Goal: Task Accomplishment & Management: Use online tool/utility

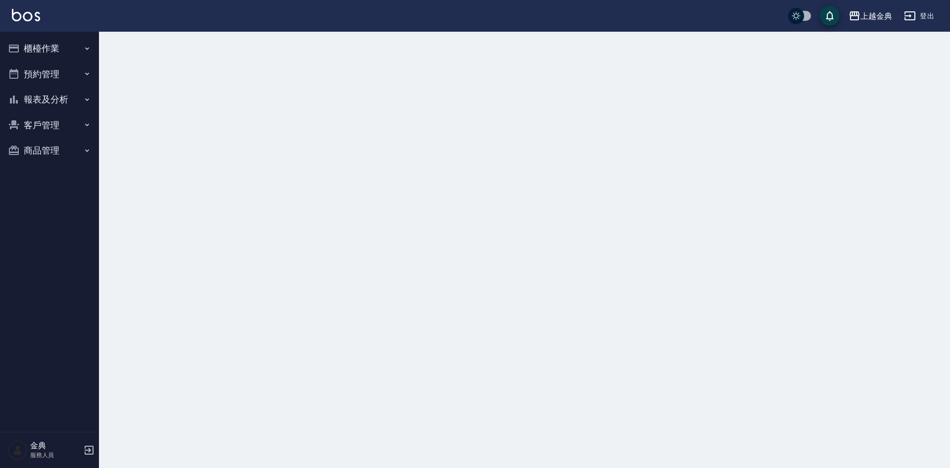
click at [52, 48] on button "櫃檯作業" at bounding box center [49, 49] width 91 height 26
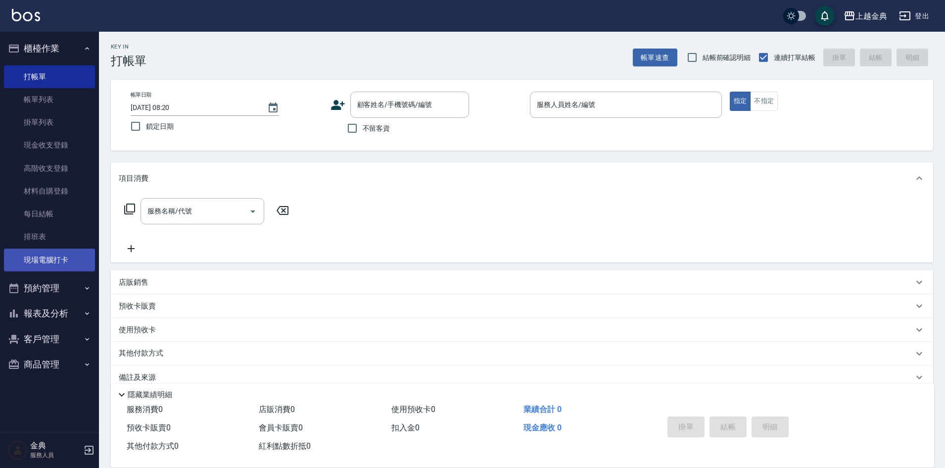
click at [39, 262] on link "現場電腦打卡" at bounding box center [49, 260] width 91 height 23
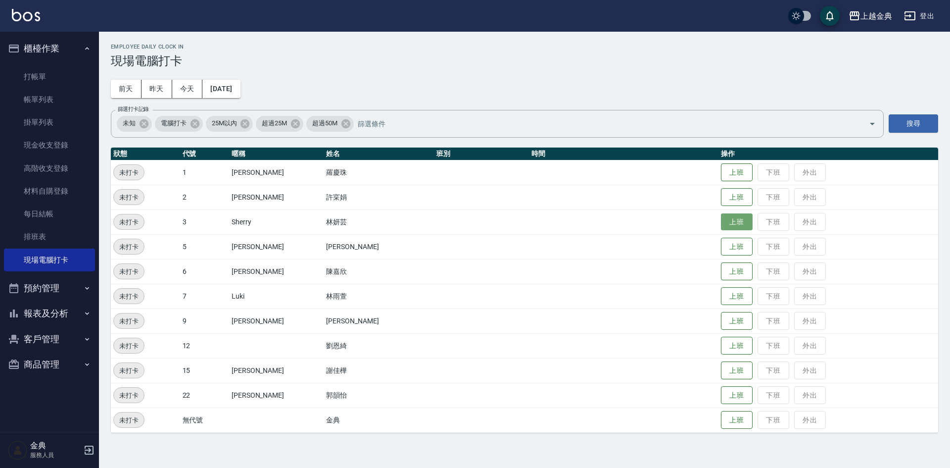
click at [721, 223] on button "上班" at bounding box center [737, 221] width 32 height 17
click at [403, 64] on h3 "現場電腦打卡" at bounding box center [525, 61] width 828 height 14
click at [147, 89] on button "昨天" at bounding box center [157, 89] width 31 height 18
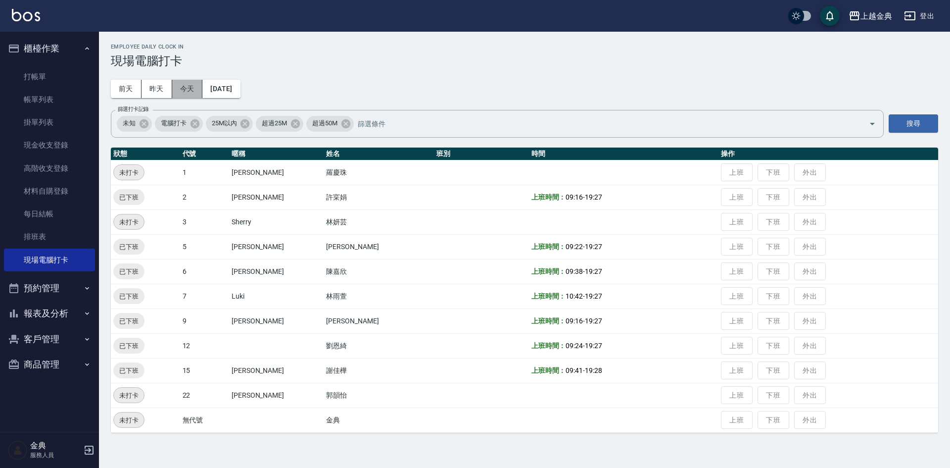
click at [183, 89] on button "今天" at bounding box center [187, 89] width 31 height 18
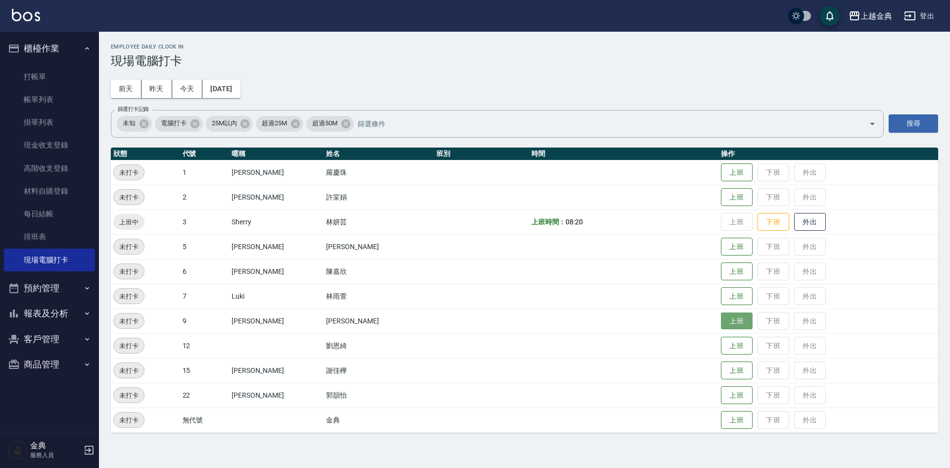
click at [721, 326] on button "上班" at bounding box center [737, 320] width 32 height 17
